Goal: Task Accomplishment & Management: Use online tool/utility

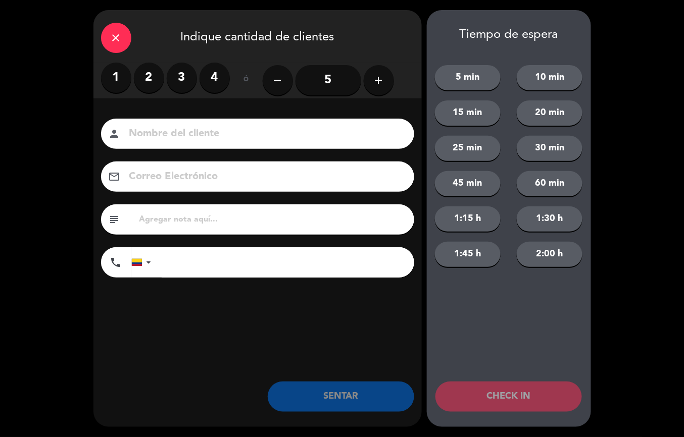
click at [372, 70] on button "add" at bounding box center [379, 80] width 30 height 30
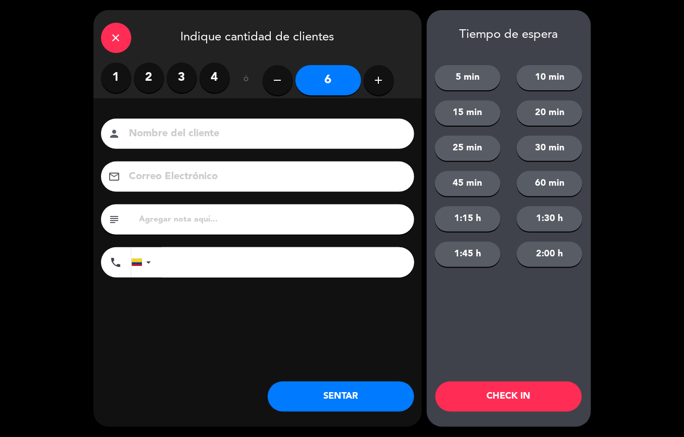
click at [370, 396] on button "SENTAR" at bounding box center [341, 397] width 146 height 30
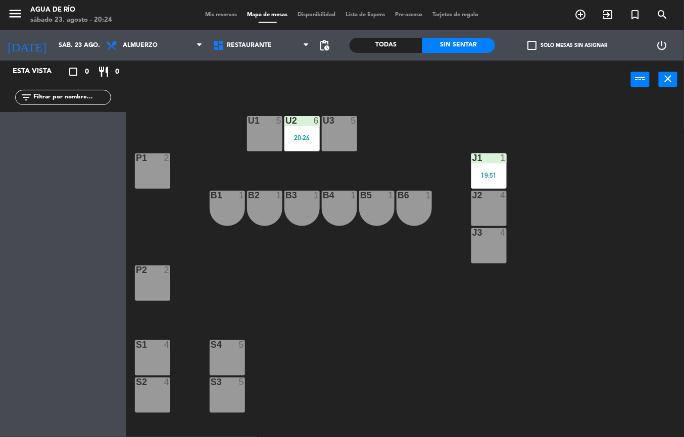
click at [489, 245] on div "J3 4" at bounding box center [488, 245] width 35 height 35
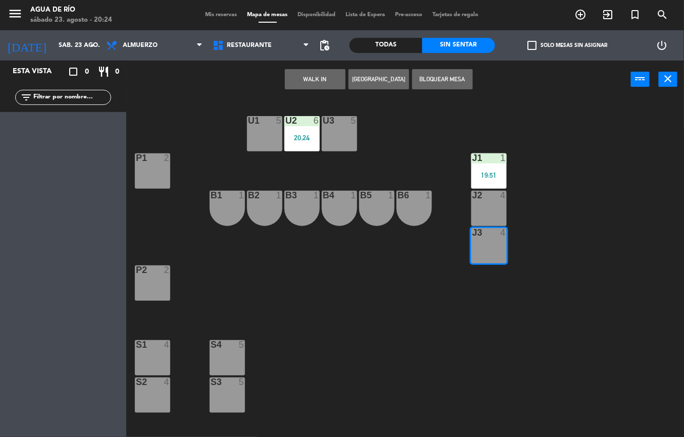
click at [312, 78] on button "WALK IN" at bounding box center [315, 79] width 61 height 20
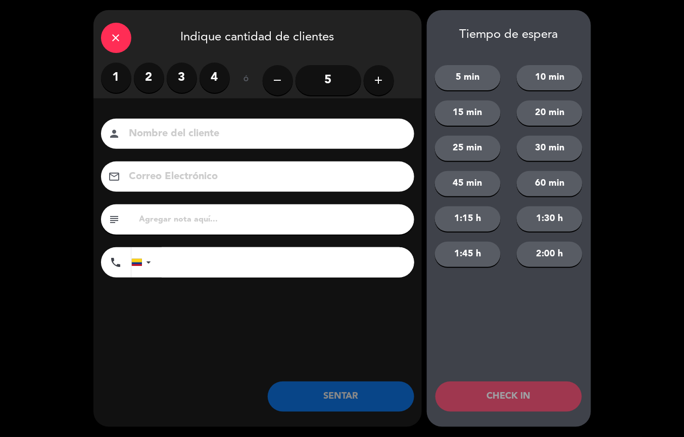
click at [140, 75] on label "2" at bounding box center [149, 78] width 30 height 30
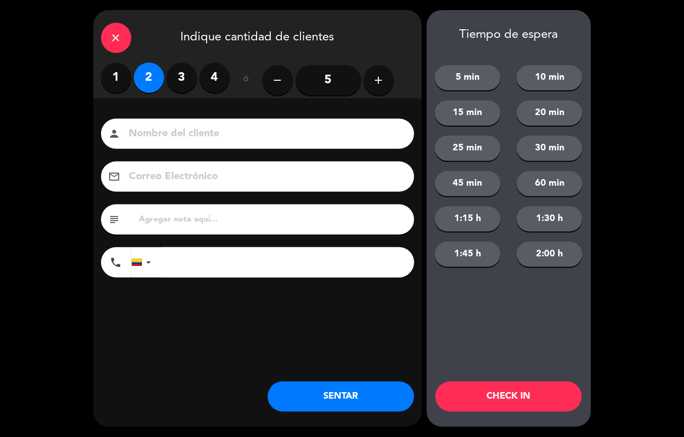
click at [338, 398] on button "SENTAR" at bounding box center [341, 397] width 146 height 30
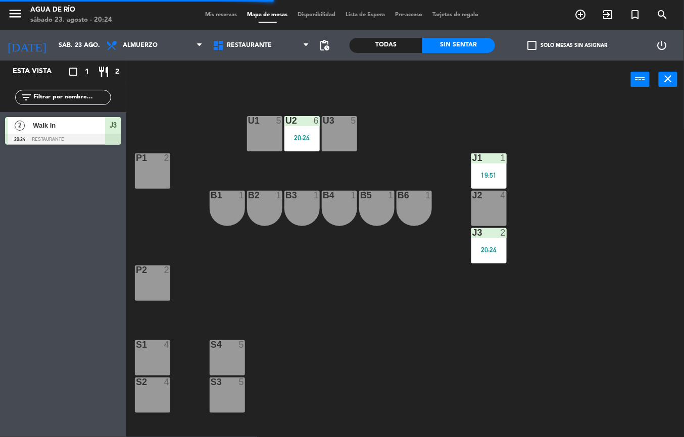
click at [159, 170] on div "P1 2" at bounding box center [152, 171] width 35 height 35
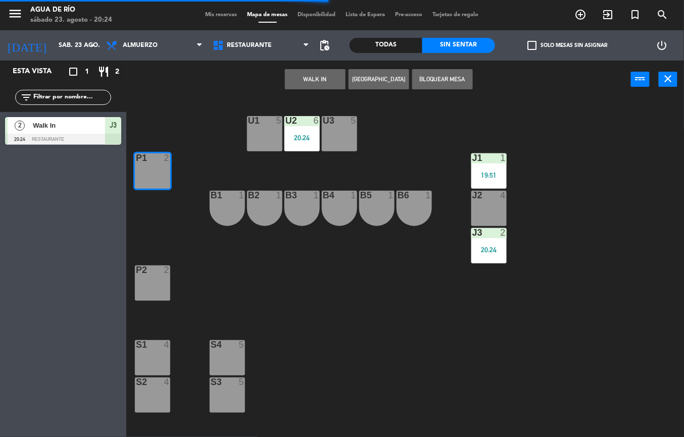
click at [316, 79] on button "WALK IN" at bounding box center [315, 79] width 61 height 20
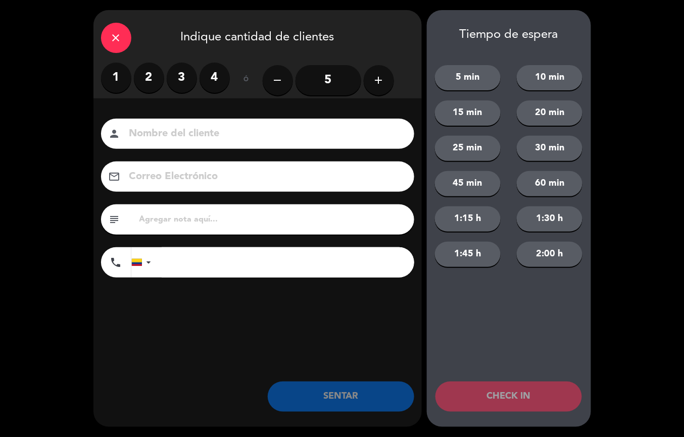
click at [140, 89] on label "2" at bounding box center [149, 78] width 30 height 30
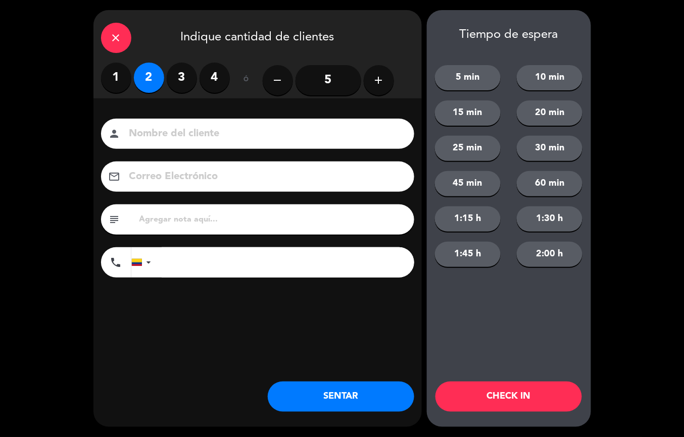
click at [366, 403] on button "SENTAR" at bounding box center [341, 397] width 146 height 30
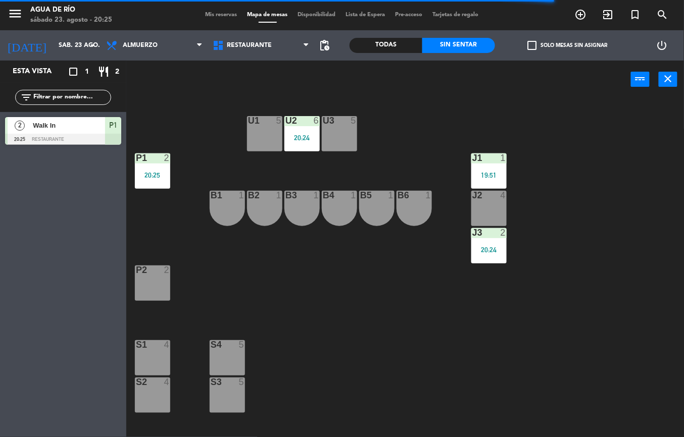
click at [146, 285] on div "P2 2" at bounding box center [152, 283] width 35 height 35
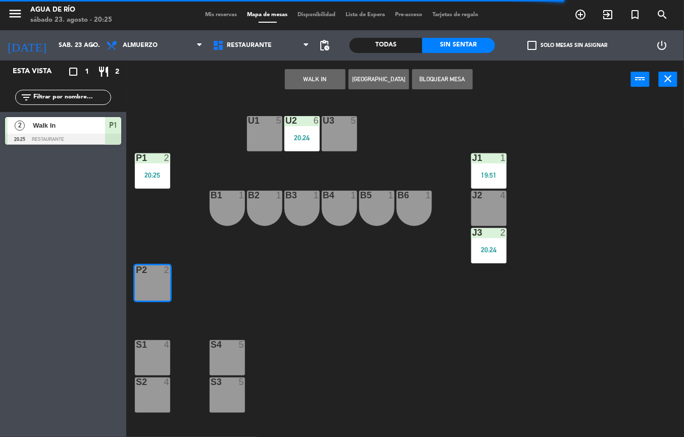
click at [312, 87] on button "WALK IN" at bounding box center [315, 79] width 61 height 20
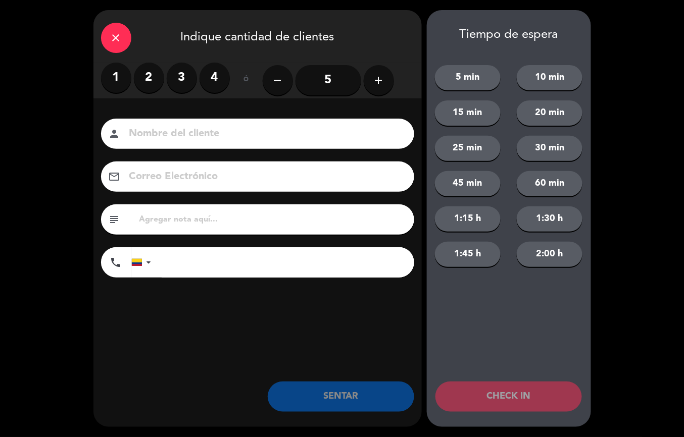
click at [149, 79] on label "2" at bounding box center [149, 78] width 30 height 30
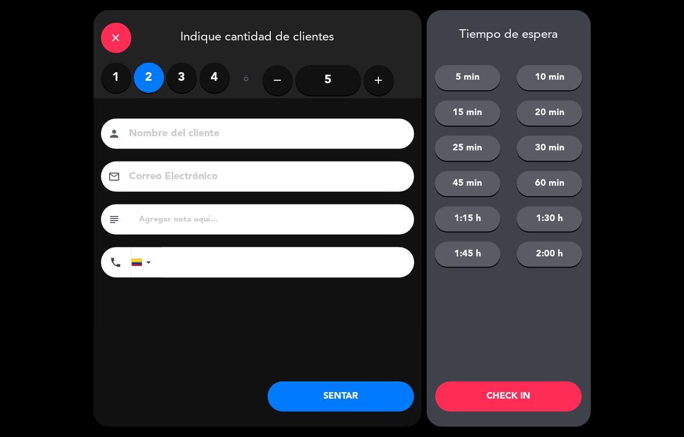
click at [350, 402] on button "SENTAR" at bounding box center [341, 397] width 146 height 30
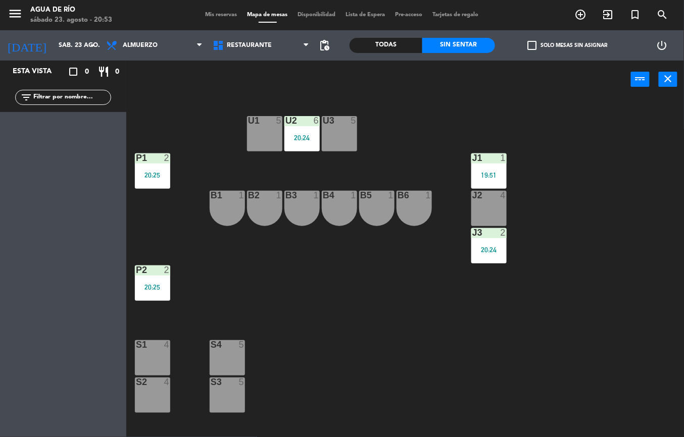
click at [156, 287] on div "20:25" at bounding box center [152, 287] width 35 height 7
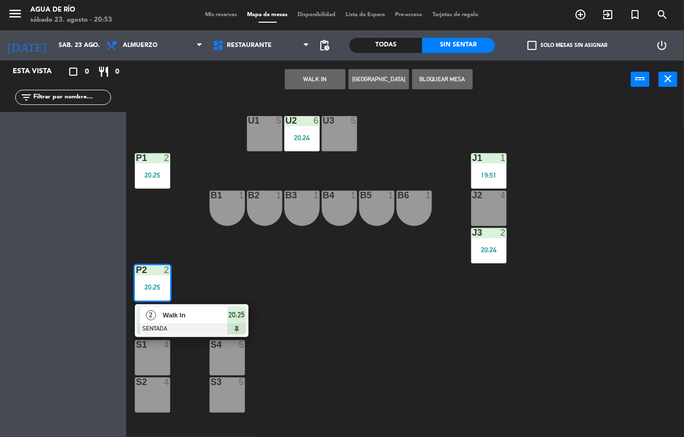
click at [236, 325] on div at bounding box center [191, 329] width 109 height 11
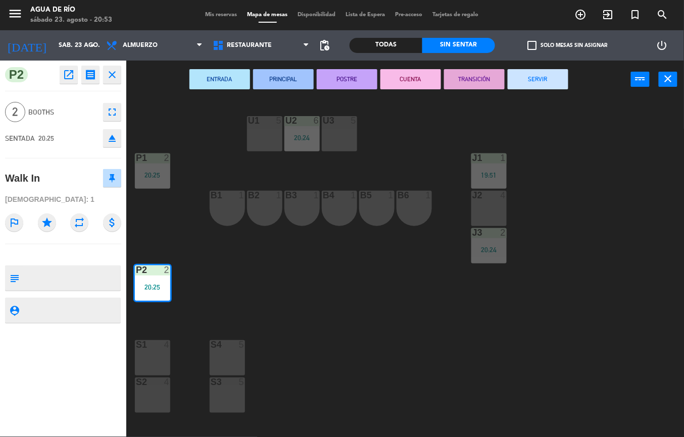
click at [538, 78] on button "SERVIR" at bounding box center [537, 79] width 61 height 20
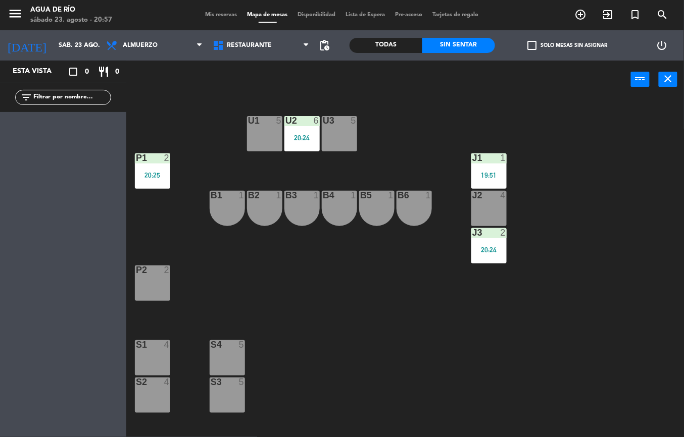
click at [527, 105] on div "U1 5 U2 6 20:24 U3 5 J1 1 19:51 P1 2 20:25 J2 4 B1 1 B2 1 B3 1 B4 1 B5 1 B6 1 J…" at bounding box center [408, 267] width 550 height 339
click at [510, 114] on div "U1 5 U2 6 20:24 U3 5 J1 1 19:51 P1 2 20:25 J2 4 B1 1 B2 1 B3 1 B4 1 B5 1 B6 1 J…" at bounding box center [408, 267] width 550 height 339
click at [606, 106] on div "U1 5 U2 6 20:24 U3 5 J1 1 19:51 P1 2 20:25 J2 4 B1 1 B2 1 B3 1 B4 1 B5 1 B6 1 J…" at bounding box center [408, 267] width 550 height 339
click at [354, 133] on div "U3 5" at bounding box center [339, 133] width 35 height 35
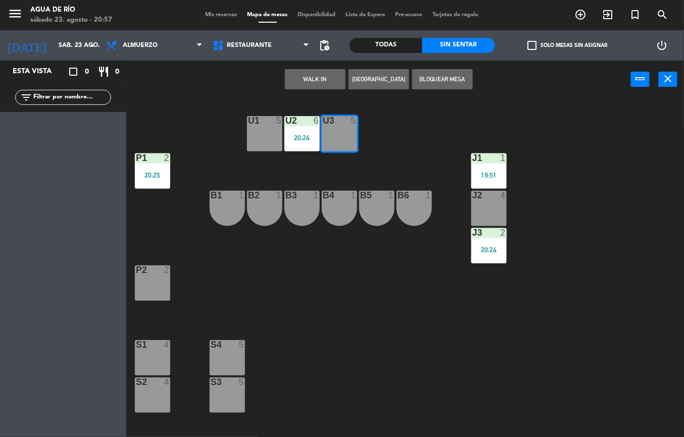
click at [317, 75] on button "WALK IN" at bounding box center [315, 79] width 61 height 20
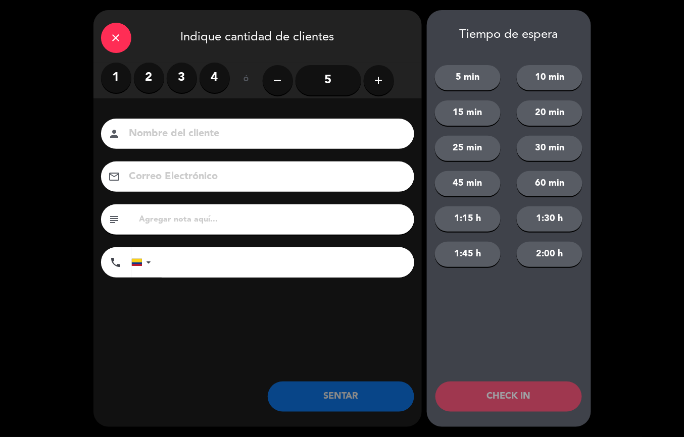
click at [291, 215] on input "text" at bounding box center [272, 220] width 268 height 14
click at [154, 73] on label "2" at bounding box center [149, 78] width 30 height 30
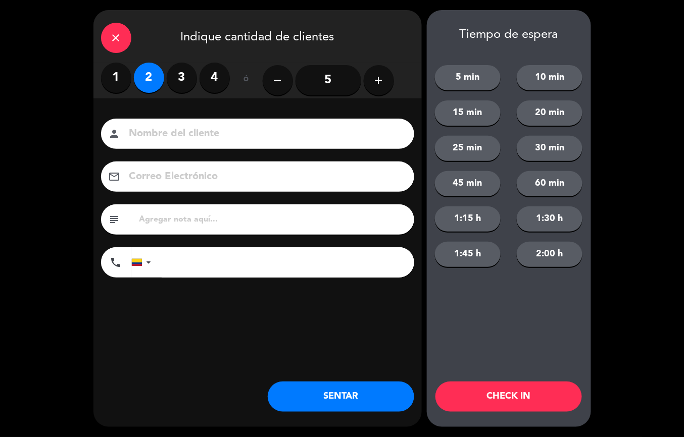
click at [354, 390] on button "SENTAR" at bounding box center [341, 397] width 146 height 30
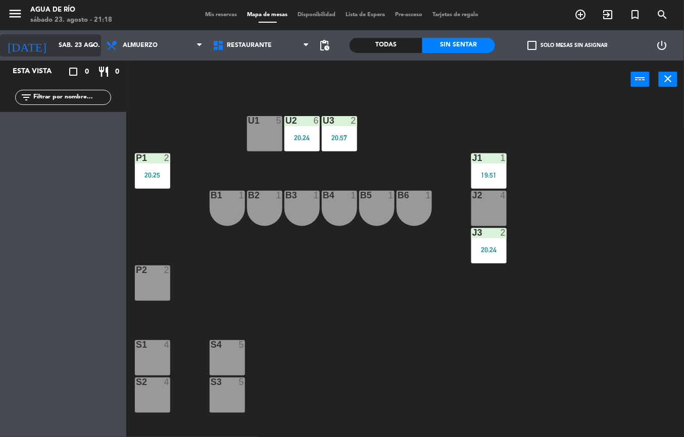
click at [54, 41] on input "sáb. 23 ago." at bounding box center [96, 45] width 85 height 17
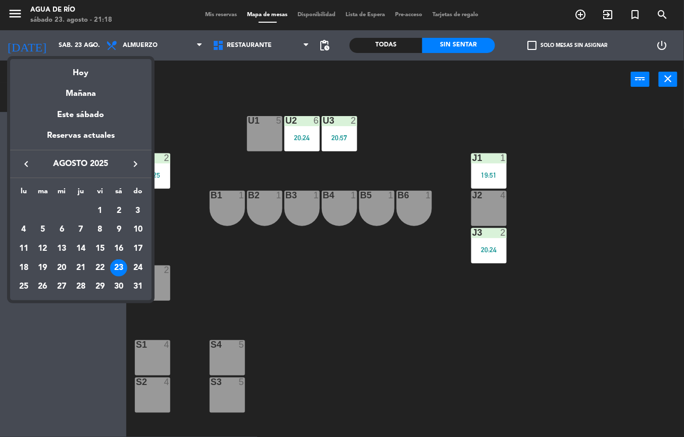
click at [19, 10] on div at bounding box center [342, 218] width 684 height 437
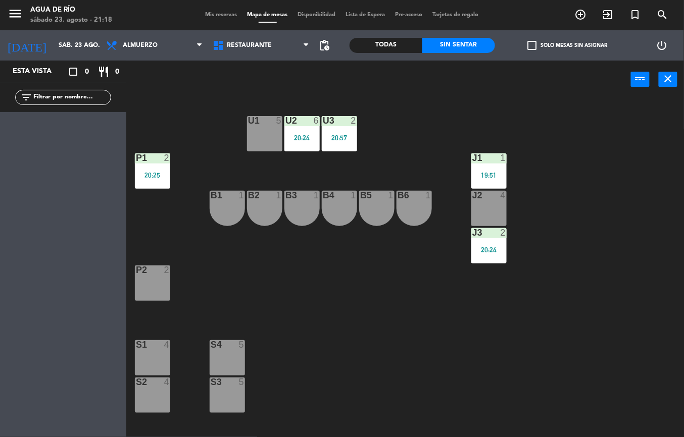
click at [21, 16] on icon "menu" at bounding box center [15, 13] width 15 height 15
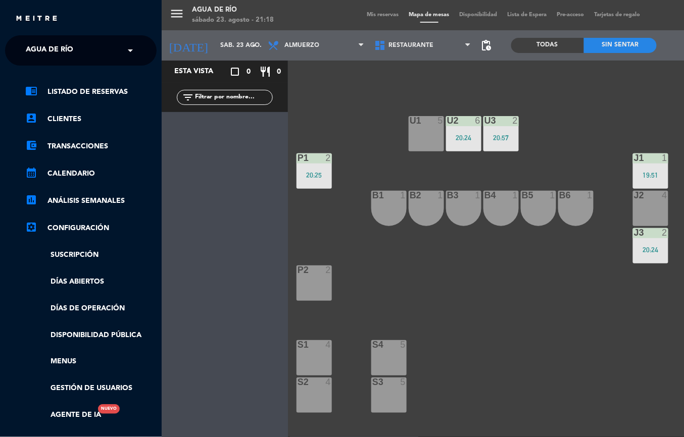
click at [35, 49] on span "Agua de río" at bounding box center [49, 50] width 47 height 21
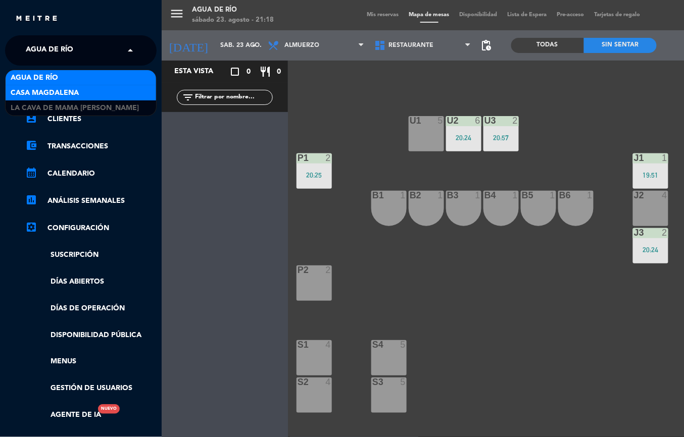
click at [25, 95] on span "Casa Magdalena" at bounding box center [45, 93] width 68 height 12
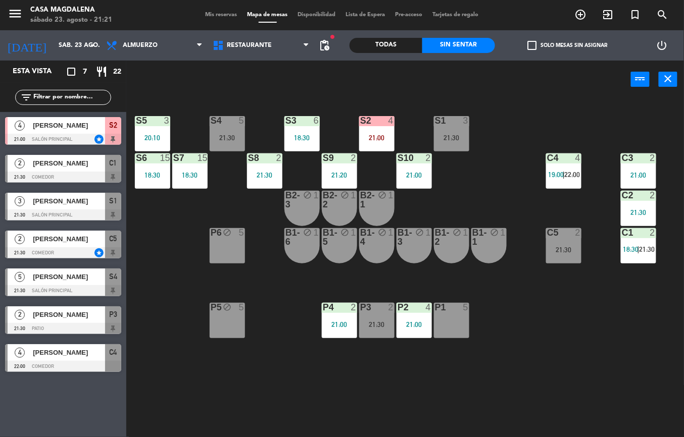
click at [63, 12] on div "Casa Magdalena" at bounding box center [71, 10] width 82 height 10
click at [20, 17] on icon "menu" at bounding box center [15, 13] width 15 height 15
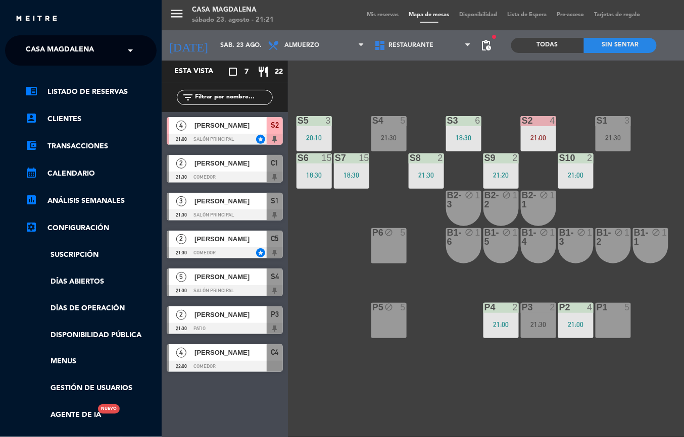
click at [125, 55] on span at bounding box center [132, 50] width 17 height 21
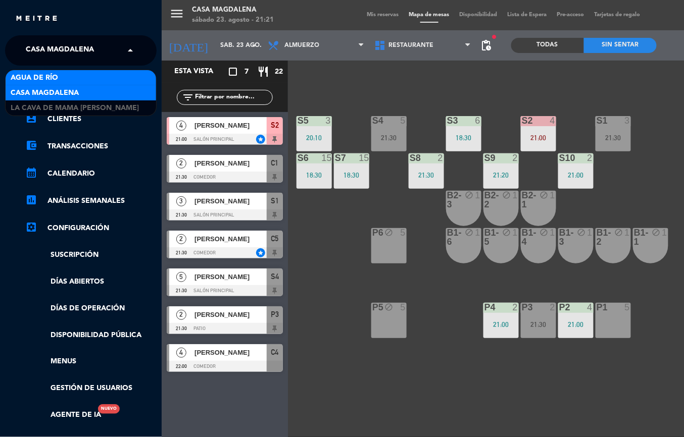
click at [27, 74] on span "Agua de río" at bounding box center [34, 78] width 47 height 12
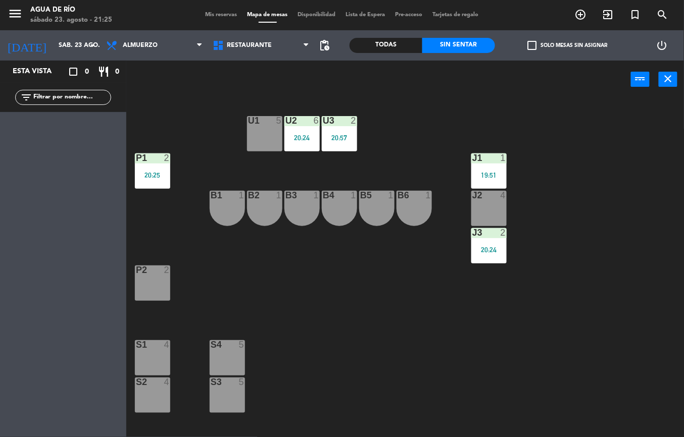
click at [484, 249] on div "20:24" at bounding box center [488, 249] width 35 height 7
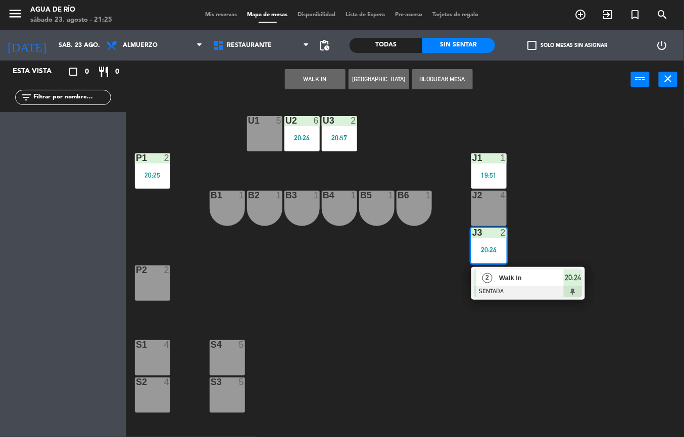
click at [544, 279] on span "Walk In" at bounding box center [531, 278] width 65 height 11
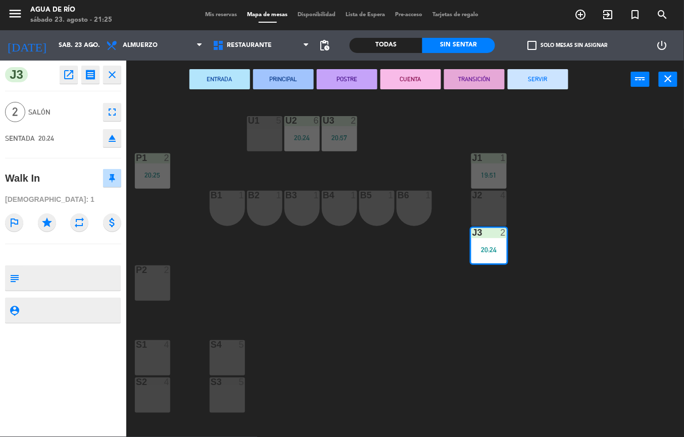
click at [543, 79] on button "SERVIR" at bounding box center [537, 79] width 61 height 20
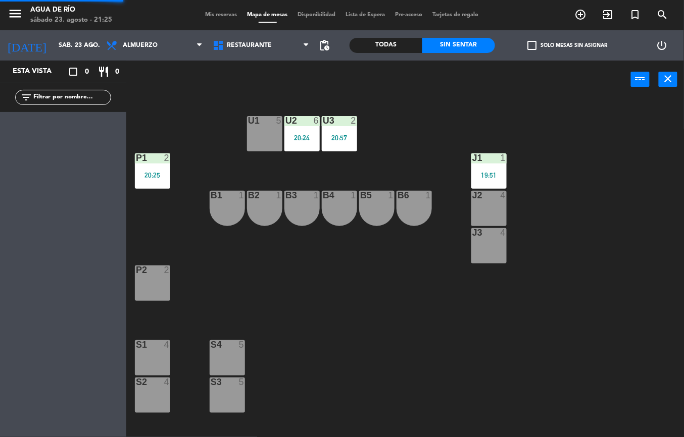
click at [473, 155] on div "J1" at bounding box center [472, 158] width 1 height 9
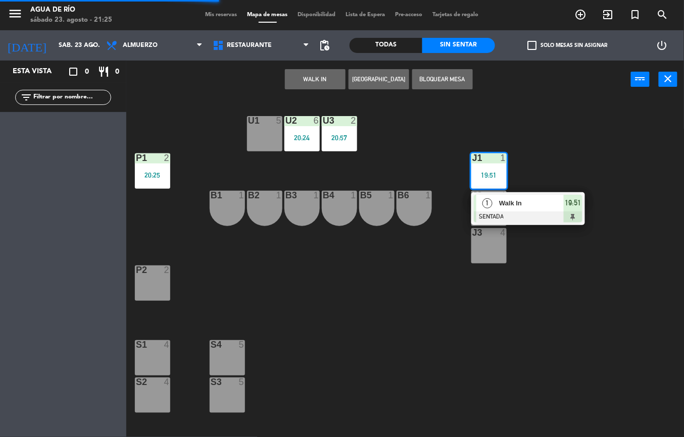
click at [535, 212] on div at bounding box center [528, 217] width 109 height 11
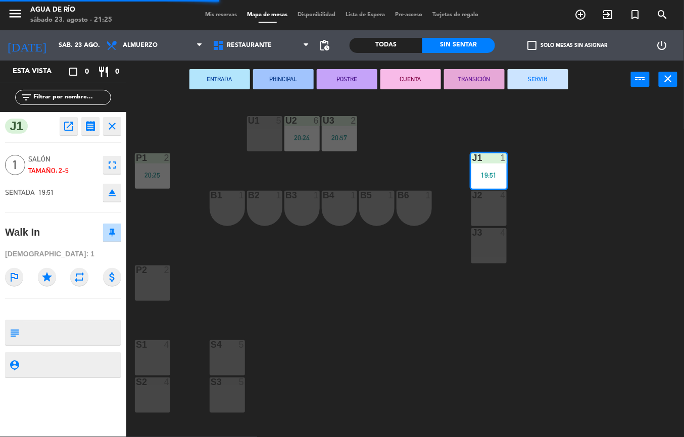
click at [552, 69] on button "SERVIR" at bounding box center [537, 79] width 61 height 20
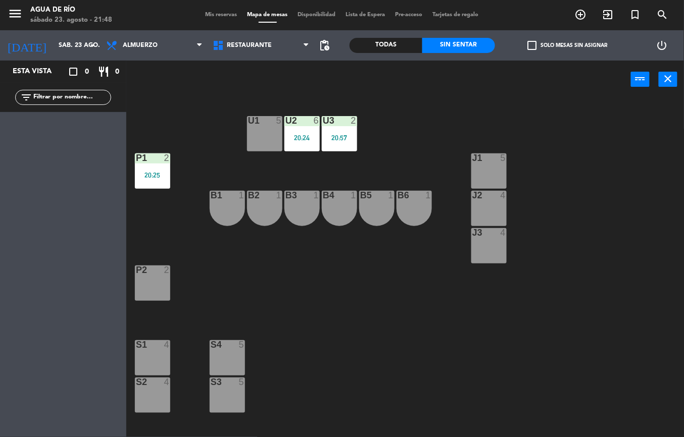
click at [297, 146] on div "U2 6 20:24" at bounding box center [301, 133] width 35 height 35
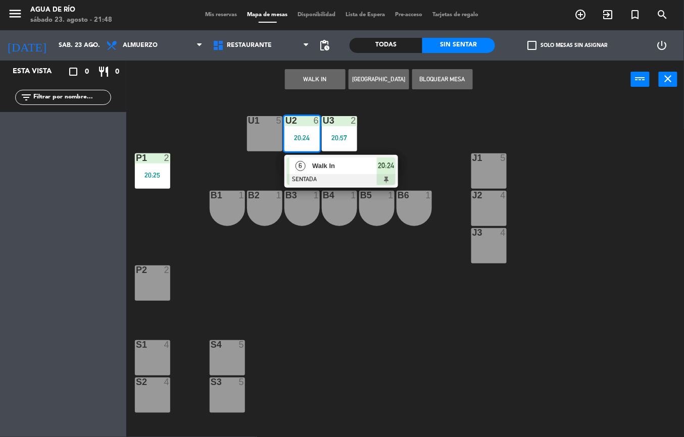
click at [386, 179] on div at bounding box center [341, 179] width 109 height 11
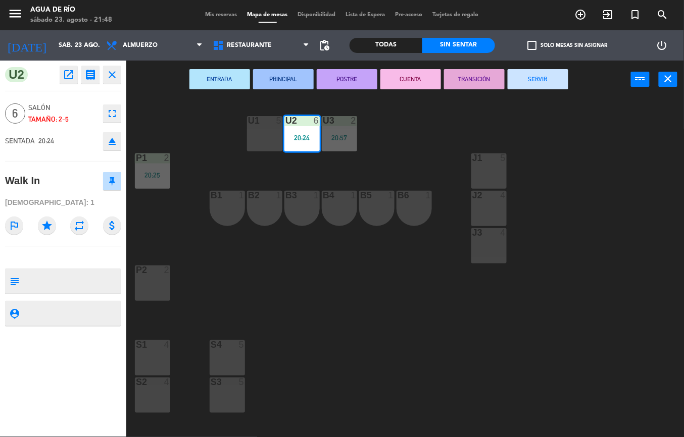
click at [521, 87] on button "SERVIR" at bounding box center [537, 79] width 61 height 20
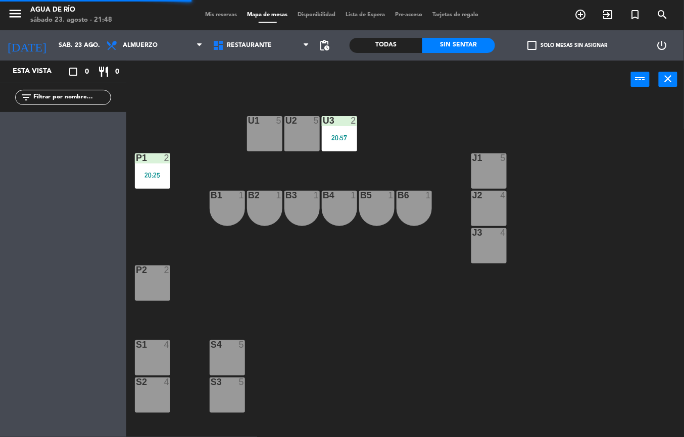
click at [152, 173] on div "20:25" at bounding box center [152, 175] width 35 height 7
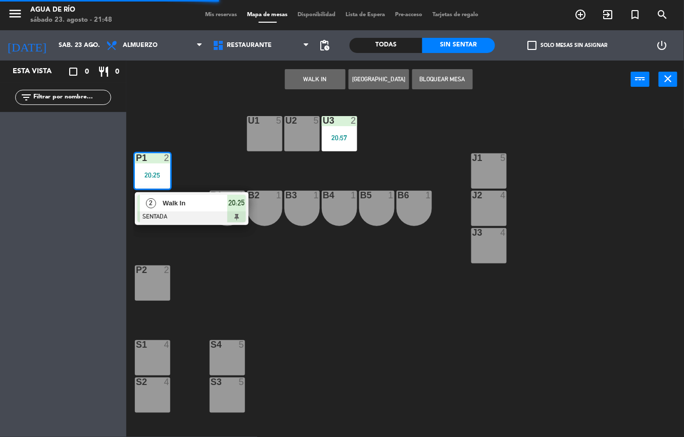
click at [236, 215] on div at bounding box center [191, 217] width 109 height 11
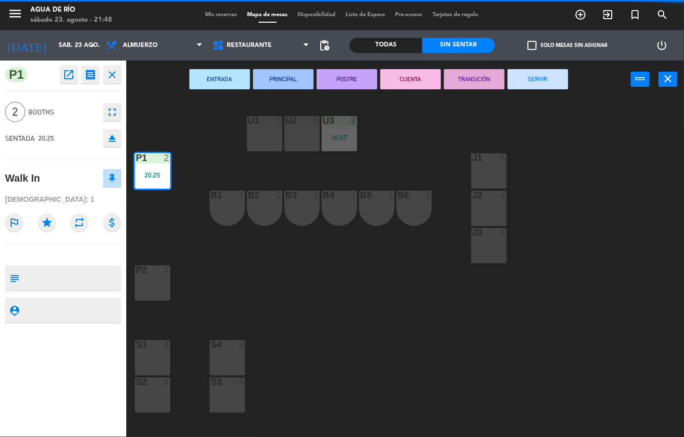
click at [543, 88] on button "SERVIR" at bounding box center [537, 79] width 61 height 20
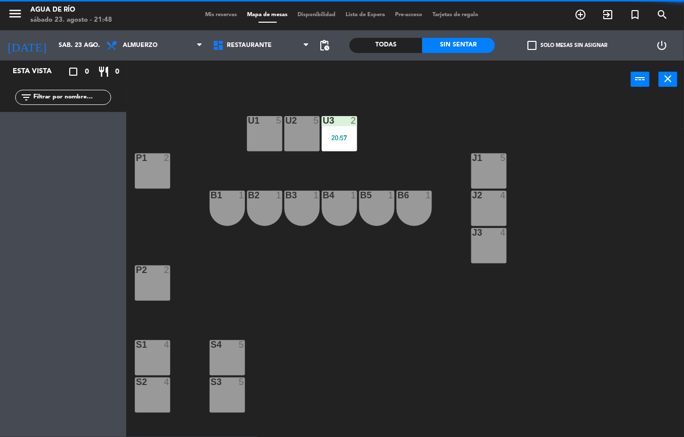
click at [495, 207] on div "J2 4" at bounding box center [488, 208] width 35 height 35
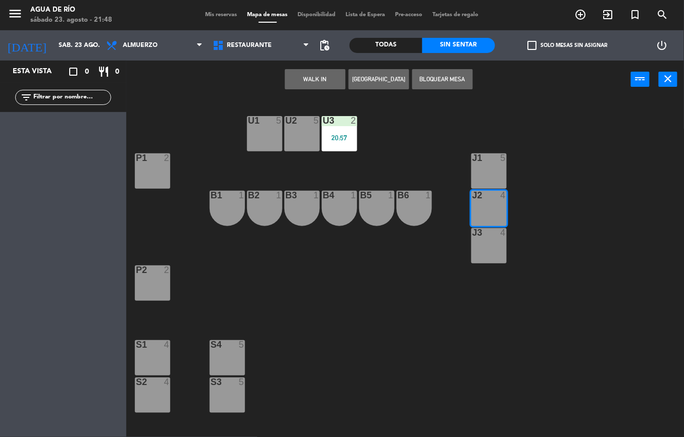
click at [319, 75] on button "WALK IN" at bounding box center [315, 79] width 61 height 20
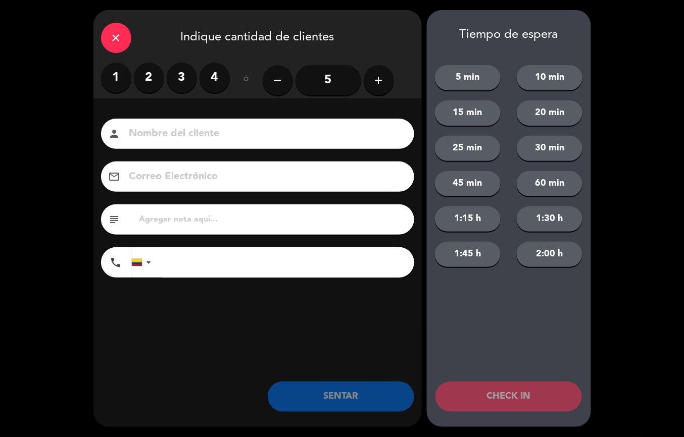
click at [215, 77] on label "4" at bounding box center [214, 78] width 30 height 30
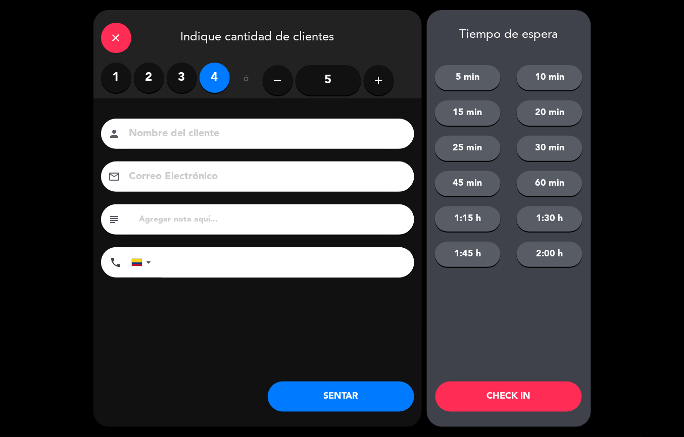
click at [366, 405] on button "SENTAR" at bounding box center [341, 397] width 146 height 30
